Goal: Information Seeking & Learning: Learn about a topic

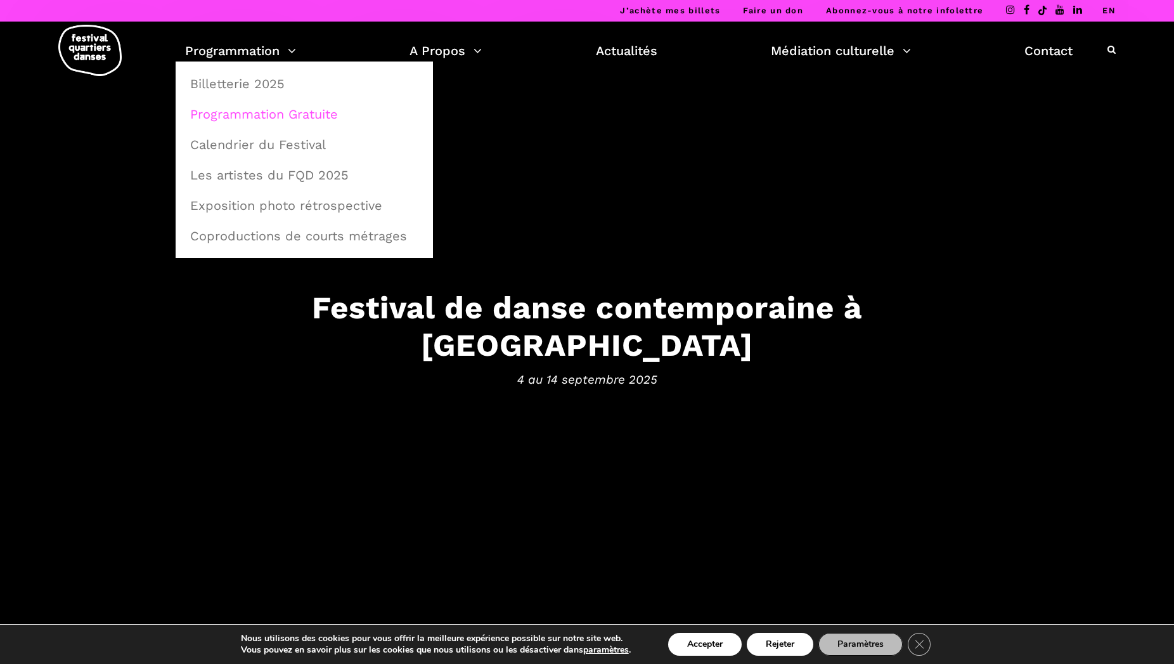
click at [299, 112] on link "Programmation Gratuite" at bounding box center [305, 114] width 244 height 29
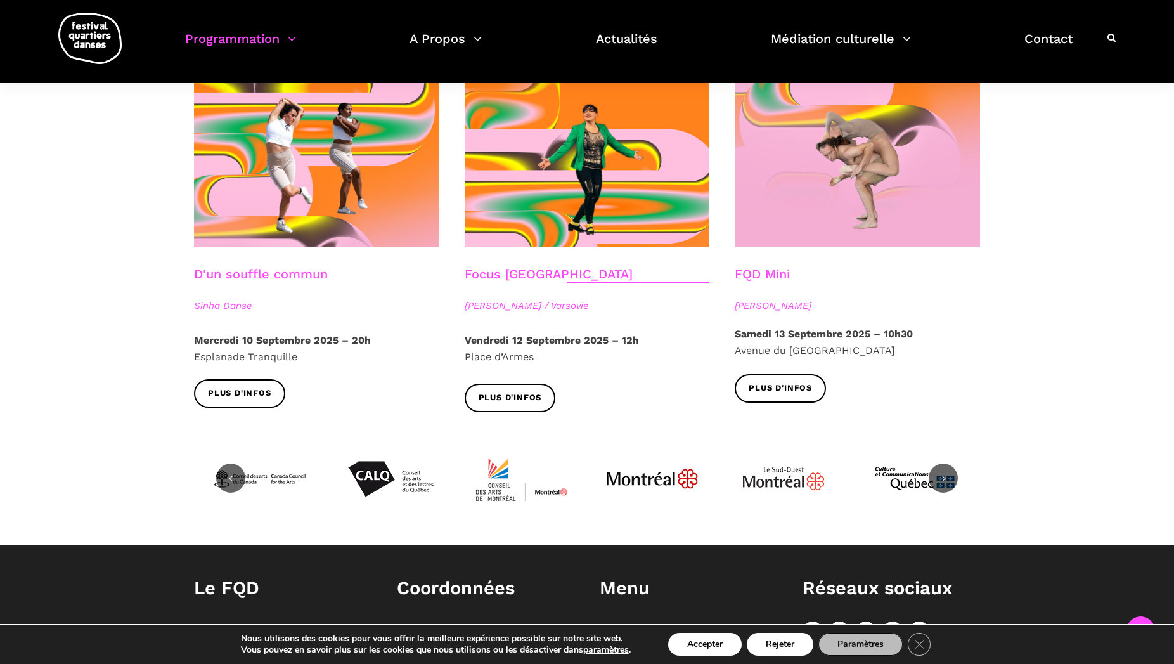
scroll to position [1423, 0]
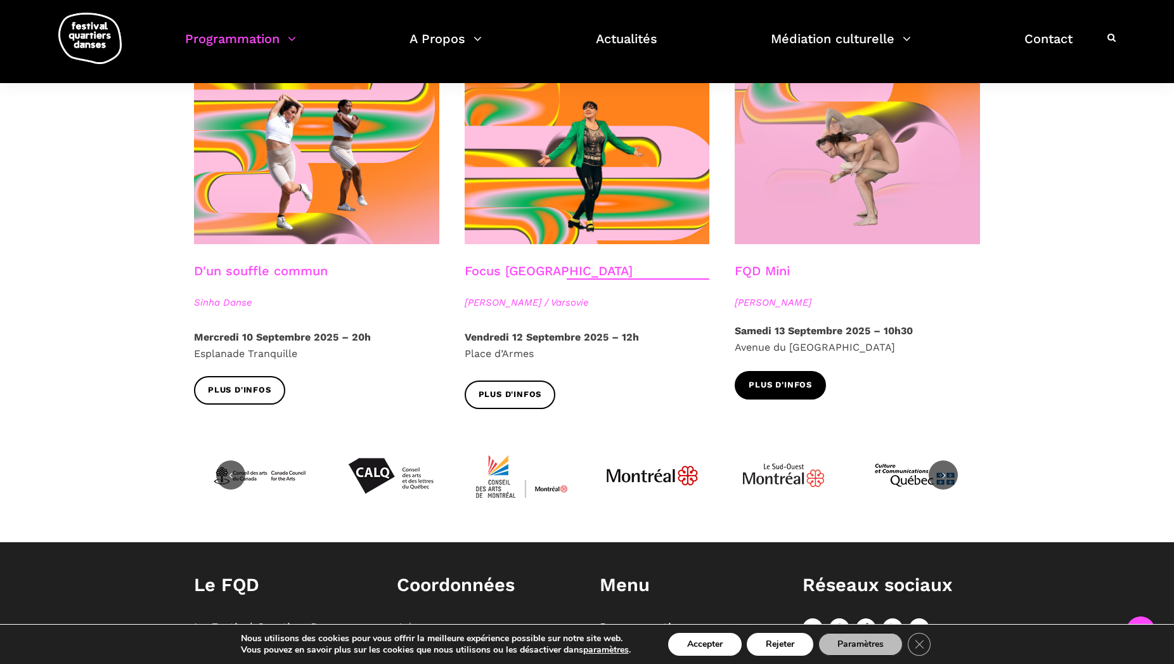
click at [780, 379] on span "Plus d'infos" at bounding box center [780, 385] width 63 height 13
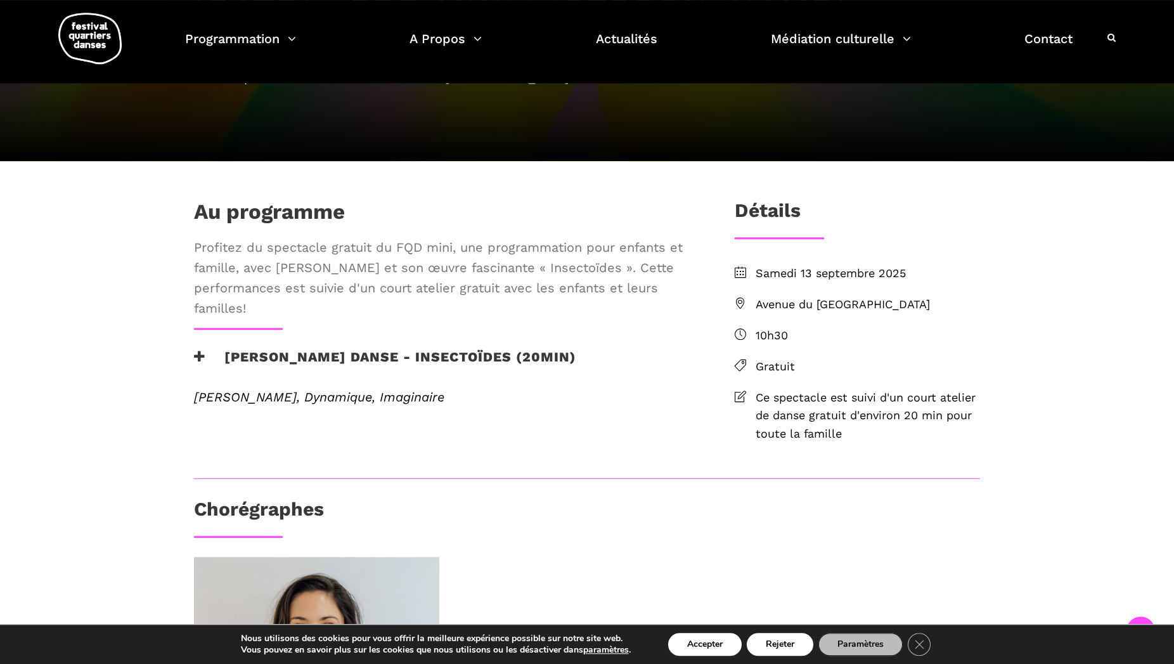
scroll to position [194, 0]
